Goal: Information Seeking & Learning: Learn about a topic

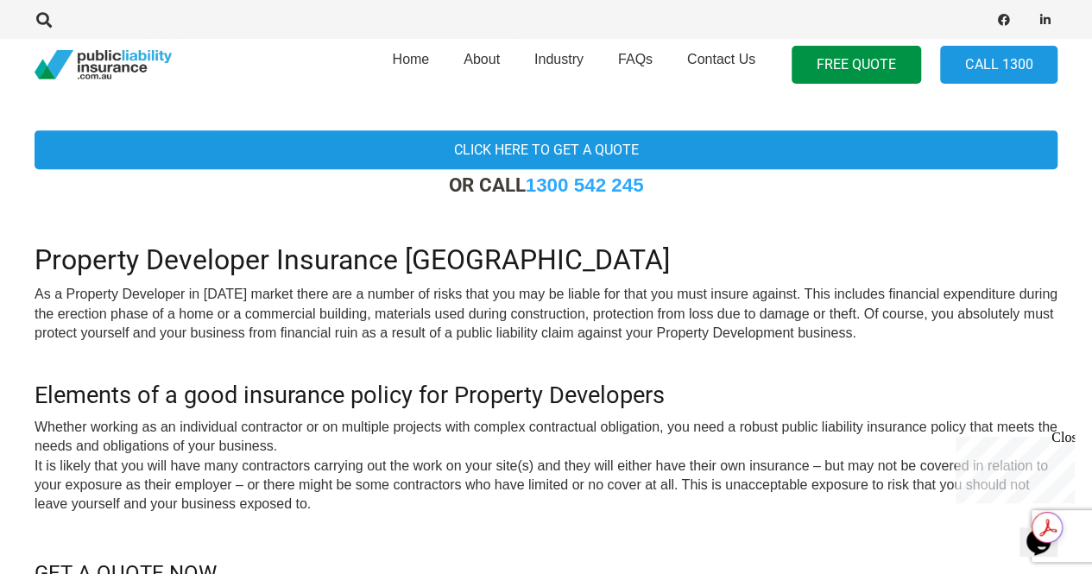
scroll to position [432, 0]
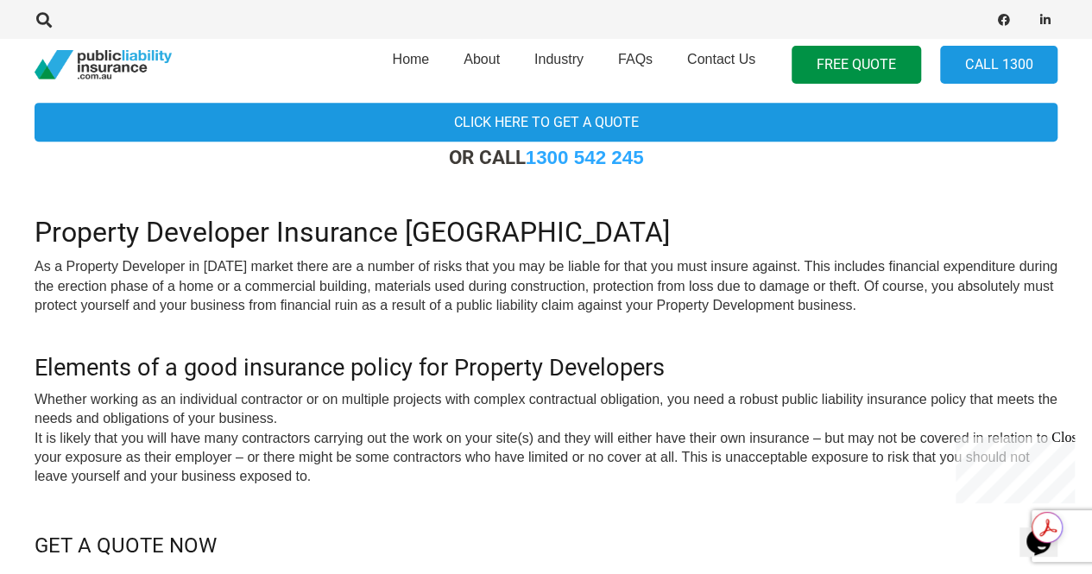
click at [1064, 442] on div "Close" at bounding box center [1062, 441] width 22 height 22
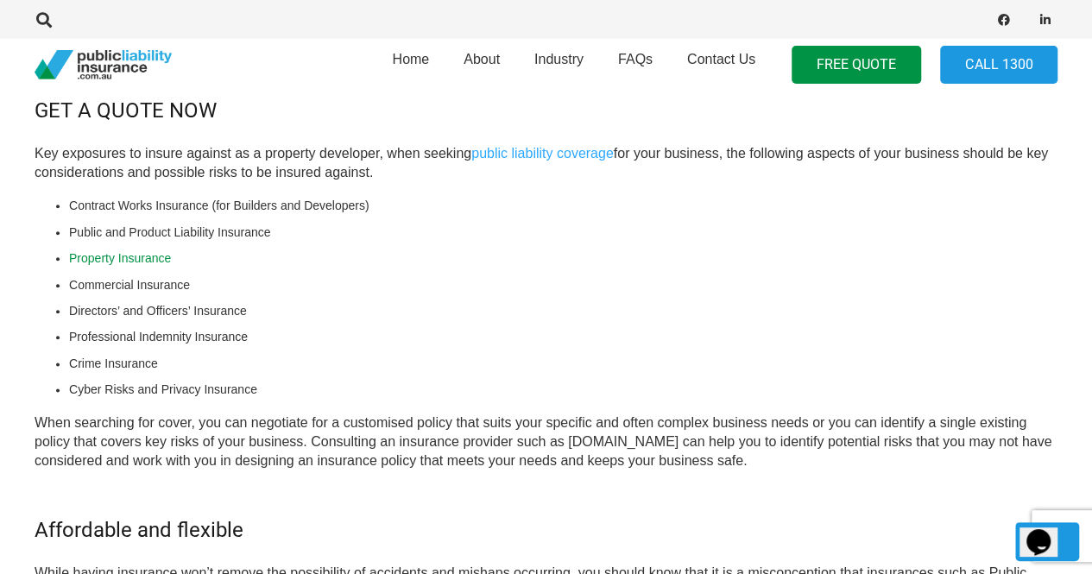
scroll to position [863, 0]
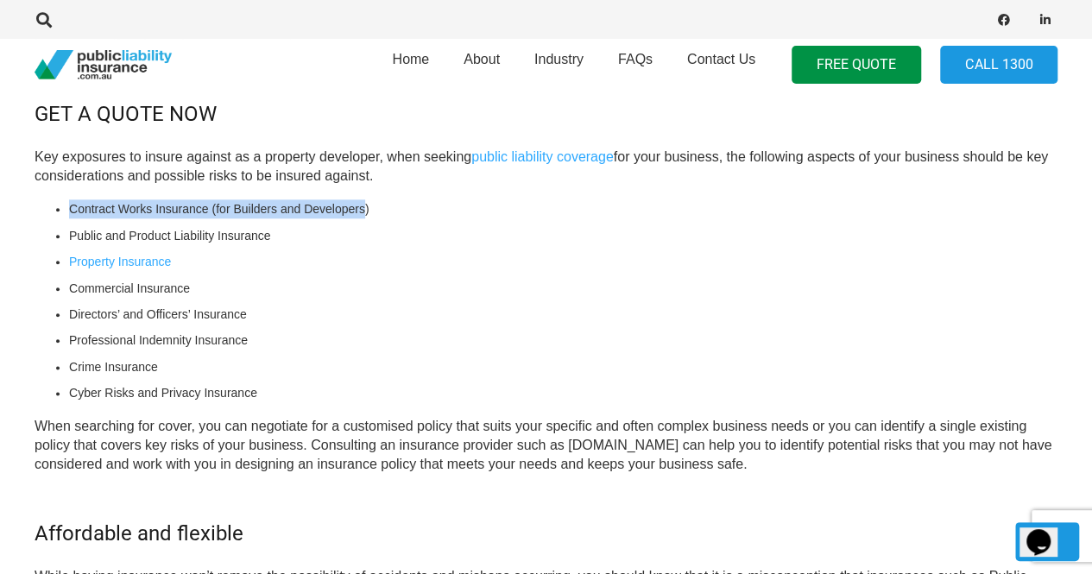
drag, startPoint x: 69, startPoint y: 208, endPoint x: 362, endPoint y: 212, distance: 293.5
click at [362, 212] on li "Contract Works Insurance (for Builders and Developers)" at bounding box center [563, 208] width 988 height 19
copy li "Contract Works Insurance (for Builders and Developers"
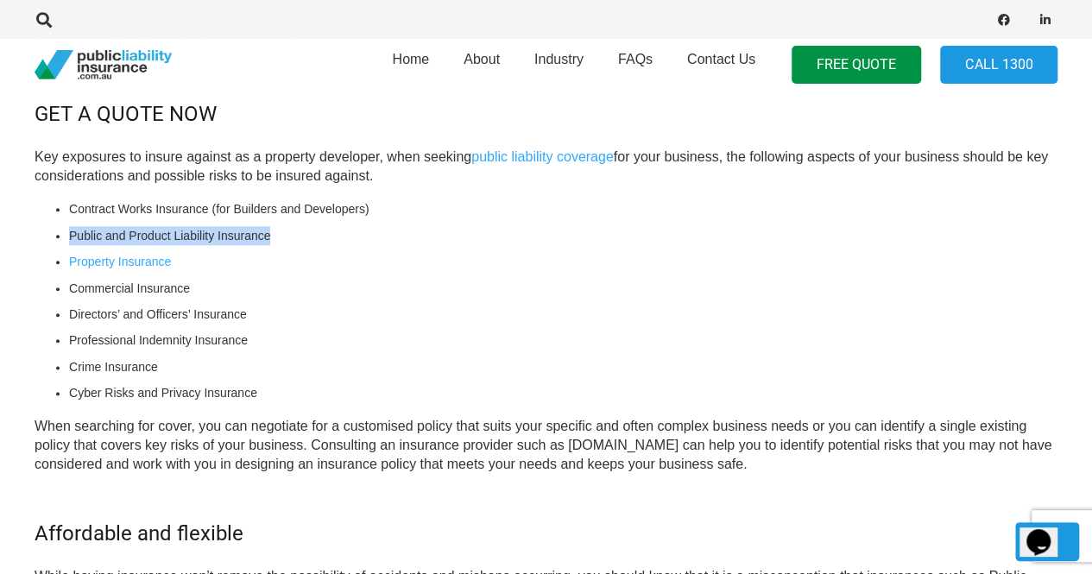
drag, startPoint x: 66, startPoint y: 237, endPoint x: 271, endPoint y: 238, distance: 204.5
click at [271, 238] on div "OR CALL [PHONE_NUMBER] Property Developer Insurance Australia As a Property Dev…" at bounding box center [546, 261] width 1023 height 1094
copy li "Public and Product Liability Insurance"
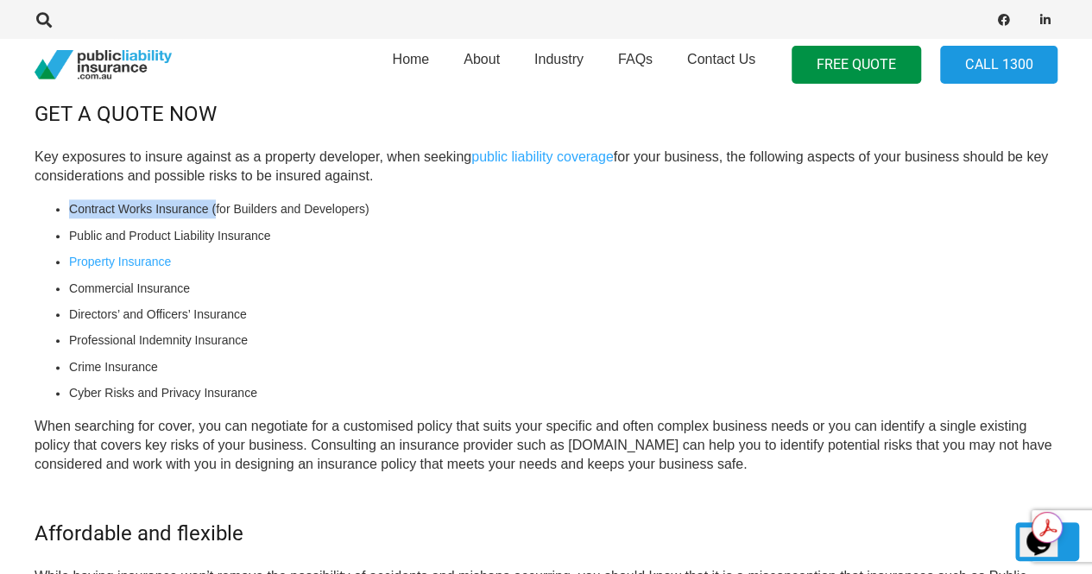
drag, startPoint x: 69, startPoint y: 208, endPoint x: 215, endPoint y: 213, distance: 146.0
click at [215, 213] on li "Contract Works Insurance (for Builders and Developers)" at bounding box center [563, 208] width 988 height 19
click at [380, 206] on li "Contract Works Insurance (for Builders and Developers)" at bounding box center [563, 208] width 988 height 19
drag, startPoint x: 376, startPoint y: 206, endPoint x: 71, endPoint y: 205, distance: 305.5
click at [71, 205] on li "Contract Works Insurance (for Builders and Developers)" at bounding box center [563, 208] width 988 height 19
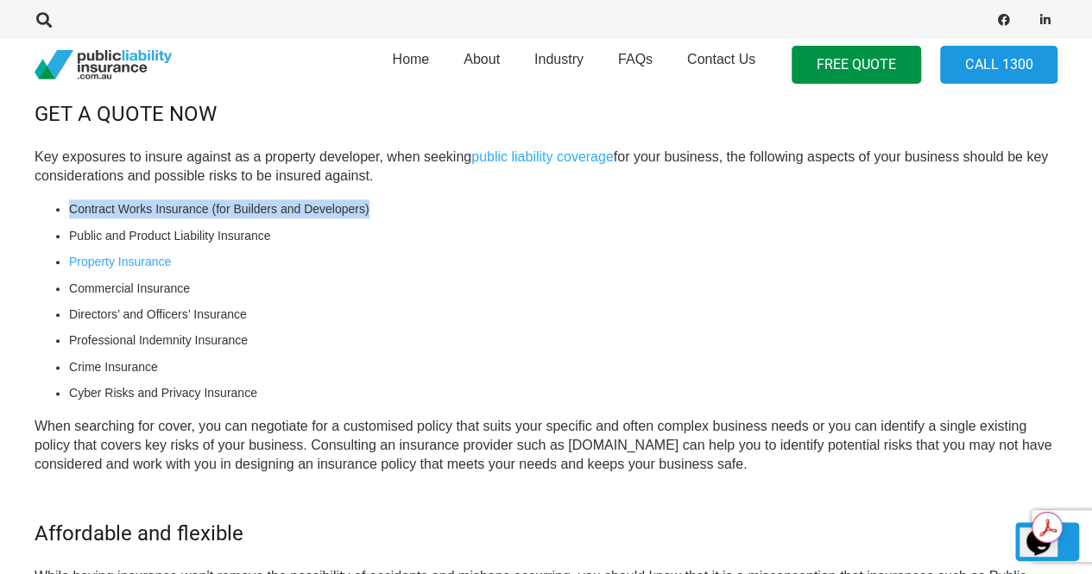
copy li "Contract Works Insurance (for Builders and Developers)"
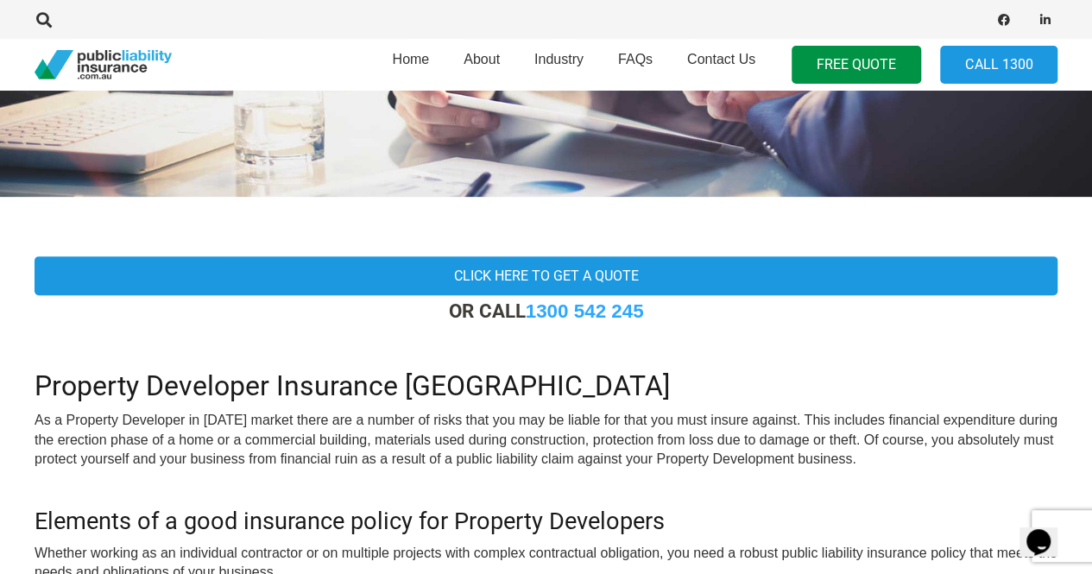
scroll to position [259, 0]
